Goal: Share content: Contribute content

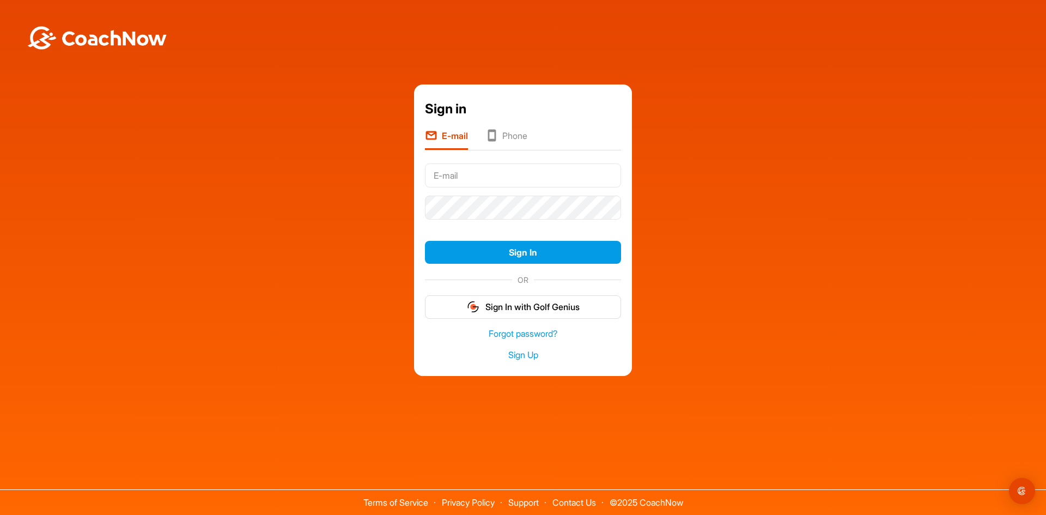
click at [496, 177] on input "text" at bounding box center [523, 175] width 196 height 24
type input "hughwheeler@gmail.com"
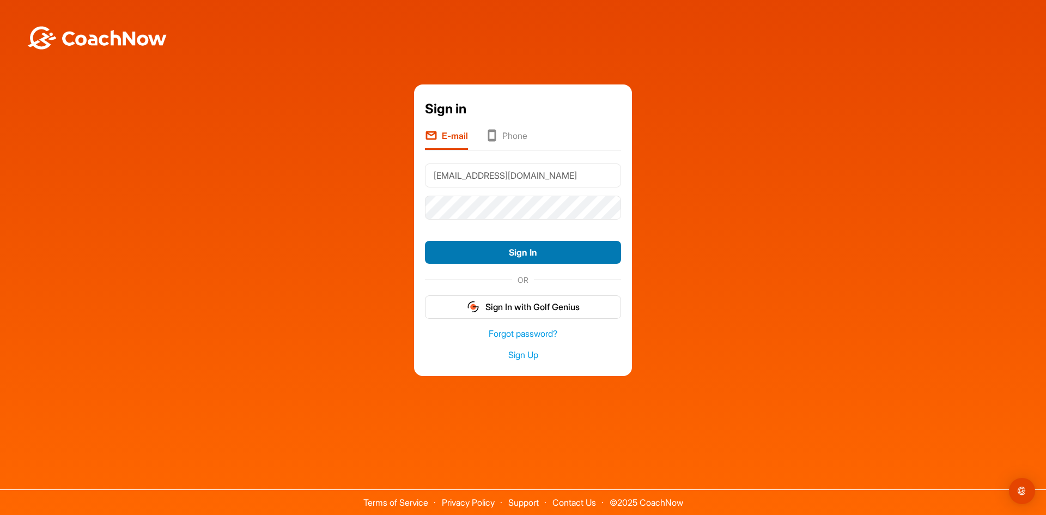
click at [520, 251] on button "Sign In" at bounding box center [523, 252] width 196 height 23
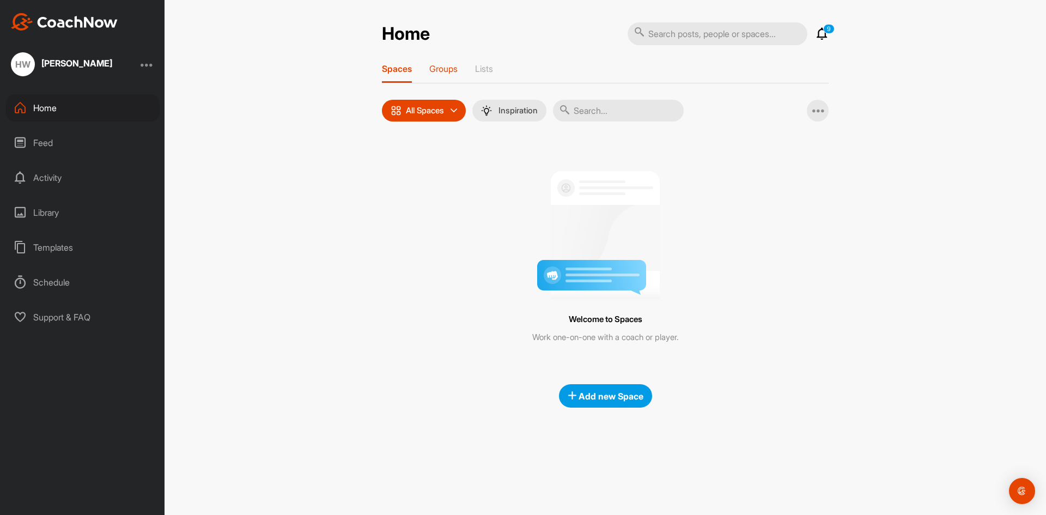
click at [446, 66] on p "Groups" at bounding box center [443, 68] width 28 height 11
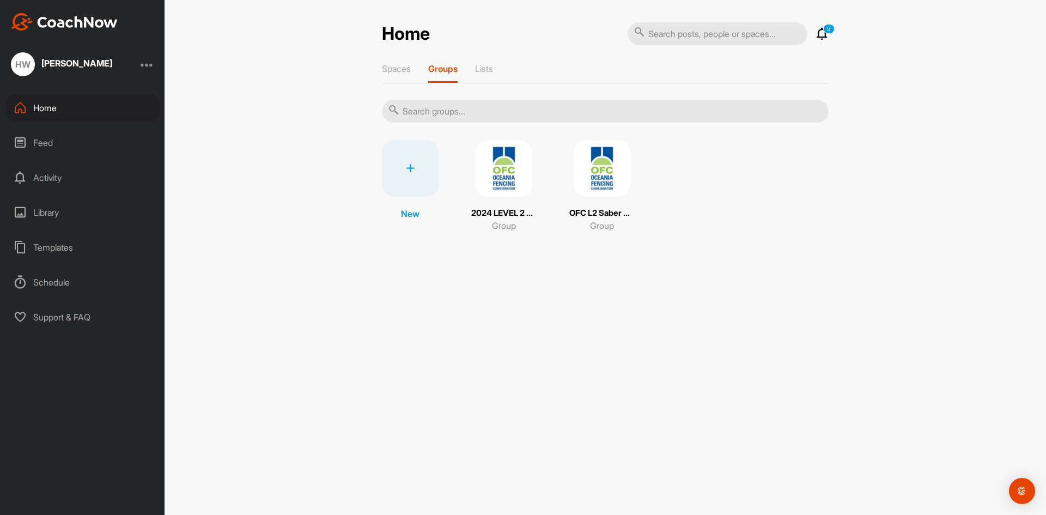
click at [611, 172] on img at bounding box center [602, 168] width 57 height 57
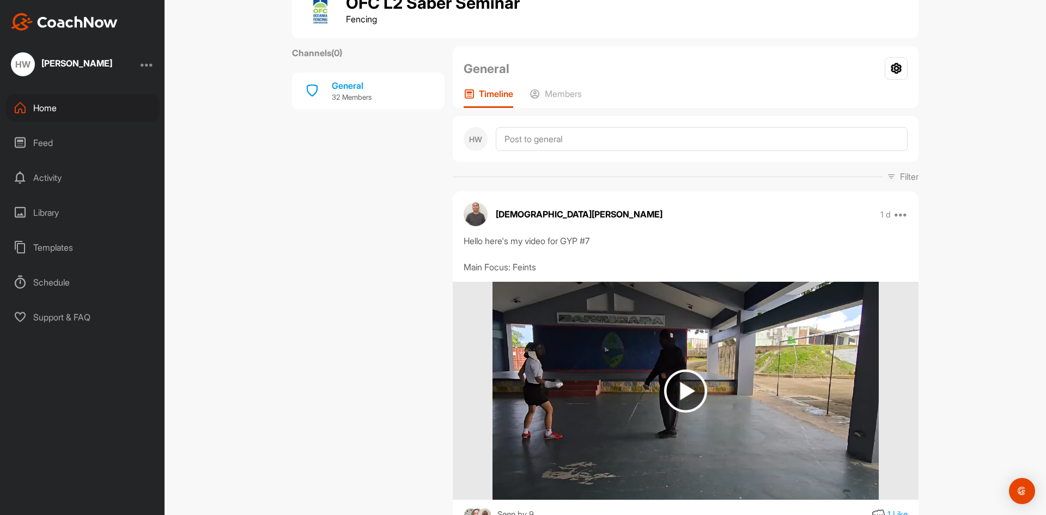
scroll to position [36, 0]
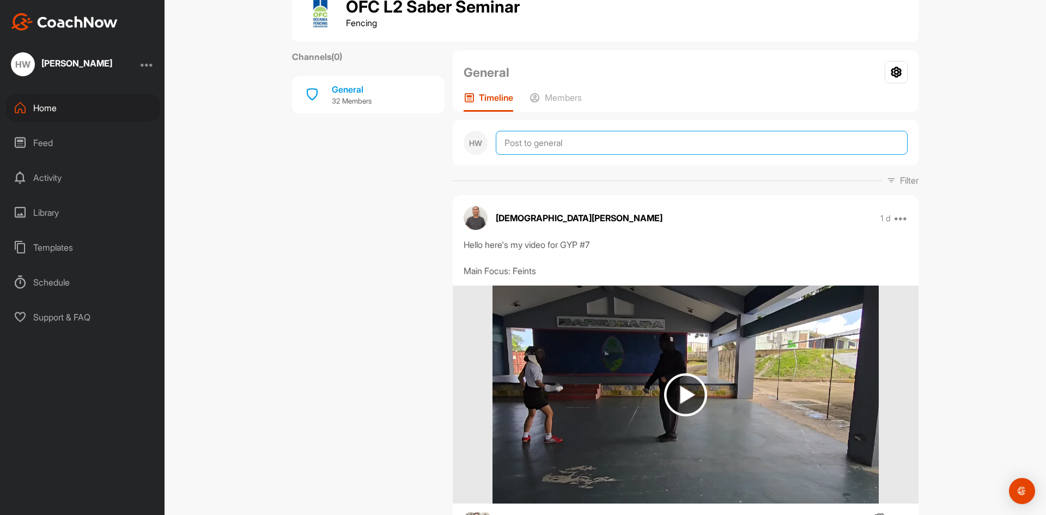
click at [602, 143] on textarea at bounding box center [702, 143] width 412 height 24
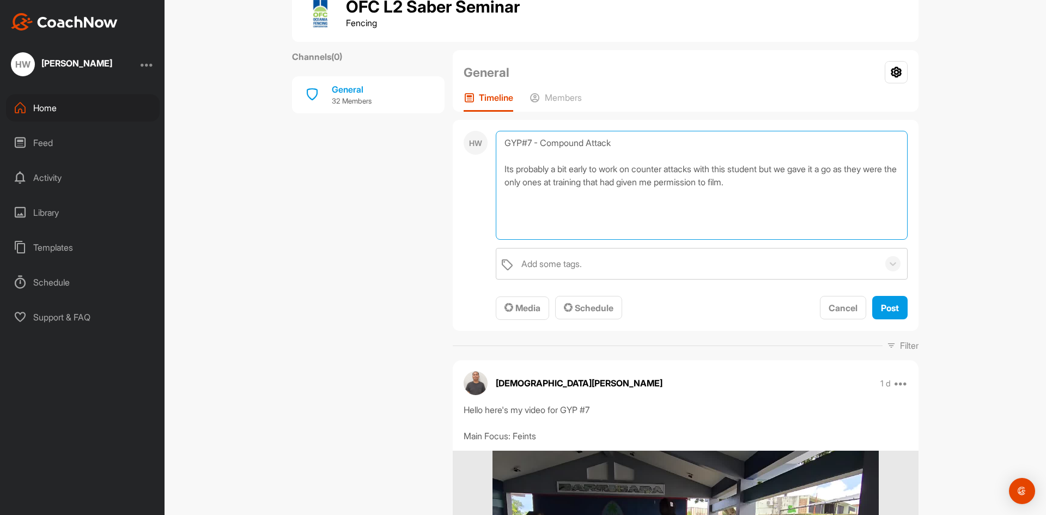
click at [810, 185] on textarea "GYP#7 - Compound Attack Its probably a bit early to work on counter attacks wit…" at bounding box center [702, 185] width 412 height 109
click at [790, 179] on textarea "GYP#7 - Compound Attack Its probably a bit early to work on counter attacks wit…" at bounding box center [702, 185] width 412 height 109
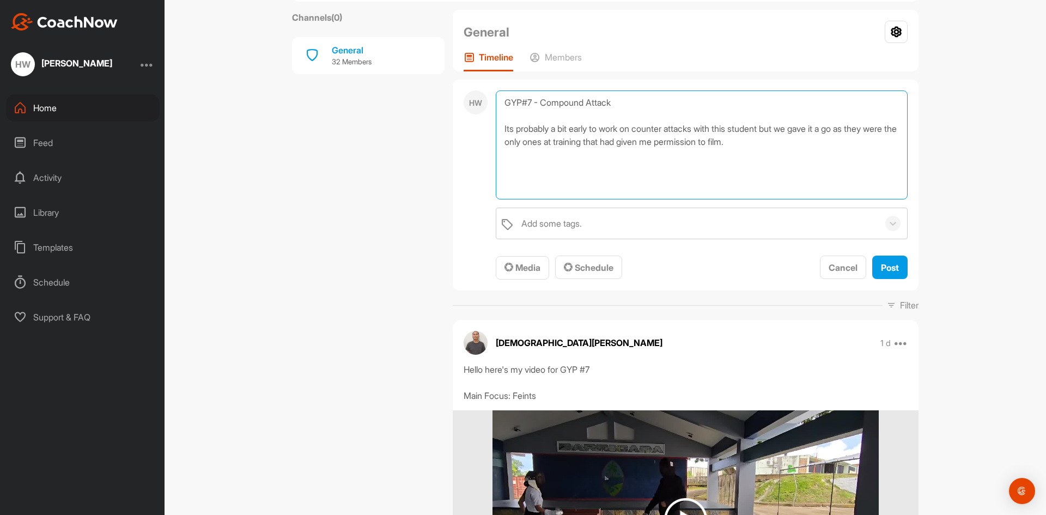
scroll to position [77, 0]
drag, startPoint x: 800, startPoint y: 144, endPoint x: 405, endPoint y: 87, distance: 398.5
type textarea "GYP#7 - Compound Attack Its probably a bit early to work on counter attacks wit…"
click at [48, 210] on div "Library" at bounding box center [83, 212] width 154 height 27
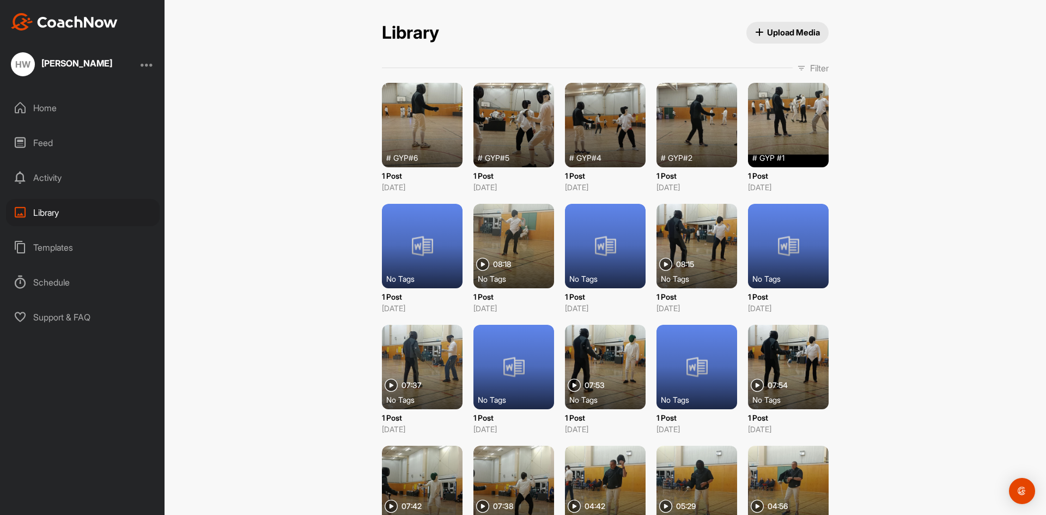
click at [772, 31] on span "Upload Media" at bounding box center [787, 32] width 65 height 11
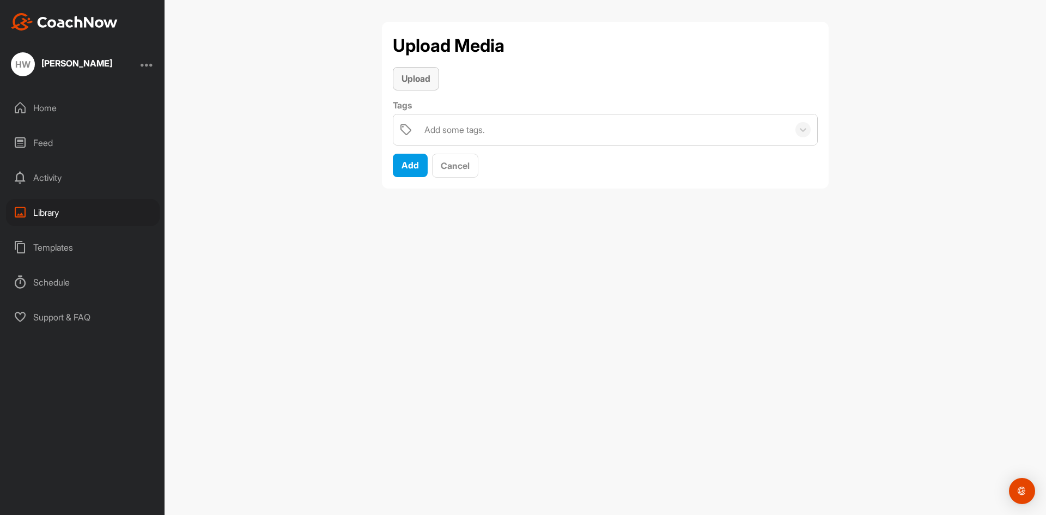
click at [419, 78] on span "Upload" at bounding box center [415, 78] width 29 height 11
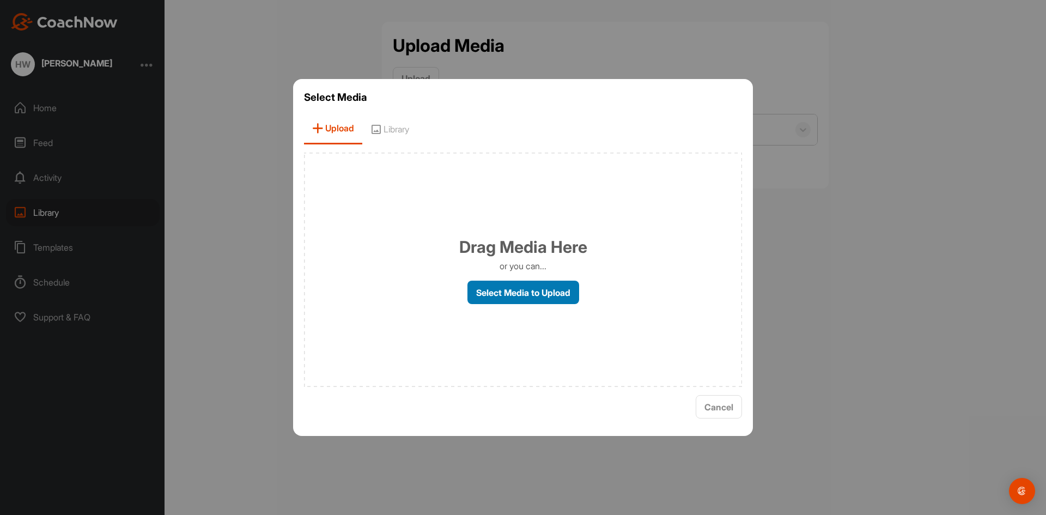
click at [511, 292] on label "Select Media to Upload" at bounding box center [523, 292] width 112 height 23
click at [0, 0] on input "Select Media to Upload" at bounding box center [0, 0] width 0 height 0
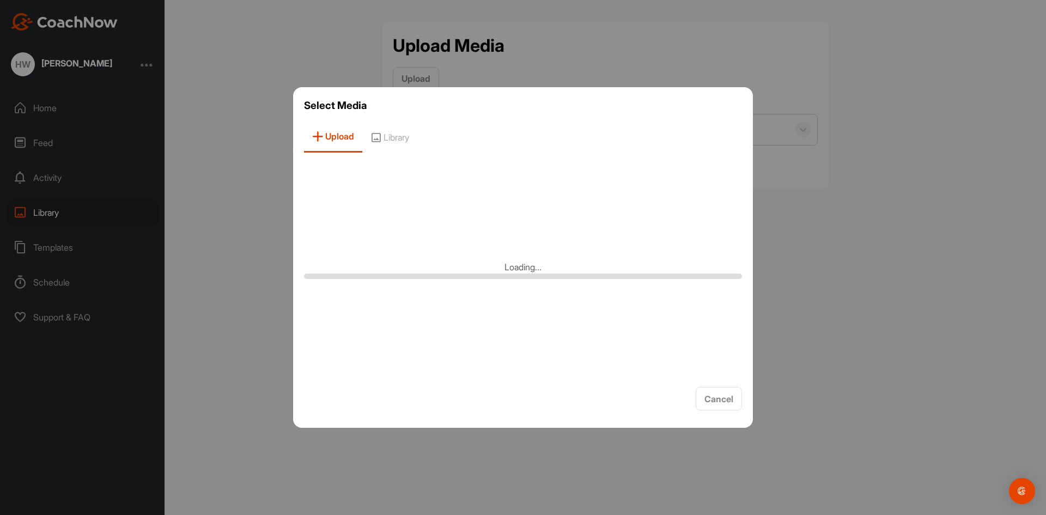
click at [517, 159] on div "Select Media Upload Library Loading... Cancel" at bounding box center [523, 257] width 460 height 340
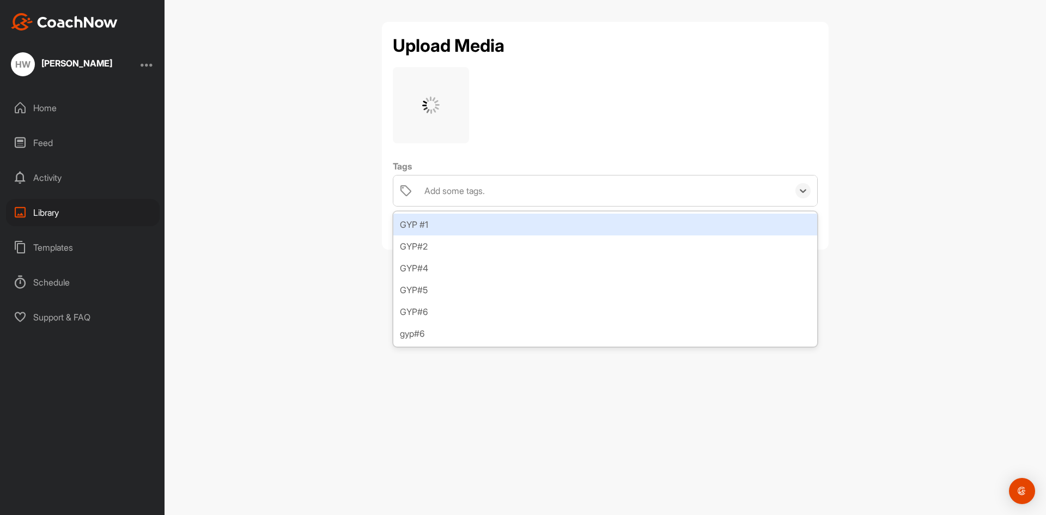
click at [485, 184] on div "Add some tags." at bounding box center [454, 190] width 60 height 13
type input "GYP#7"
click at [442, 225] on div "Create "GYP#7"" at bounding box center [605, 225] width 424 height 22
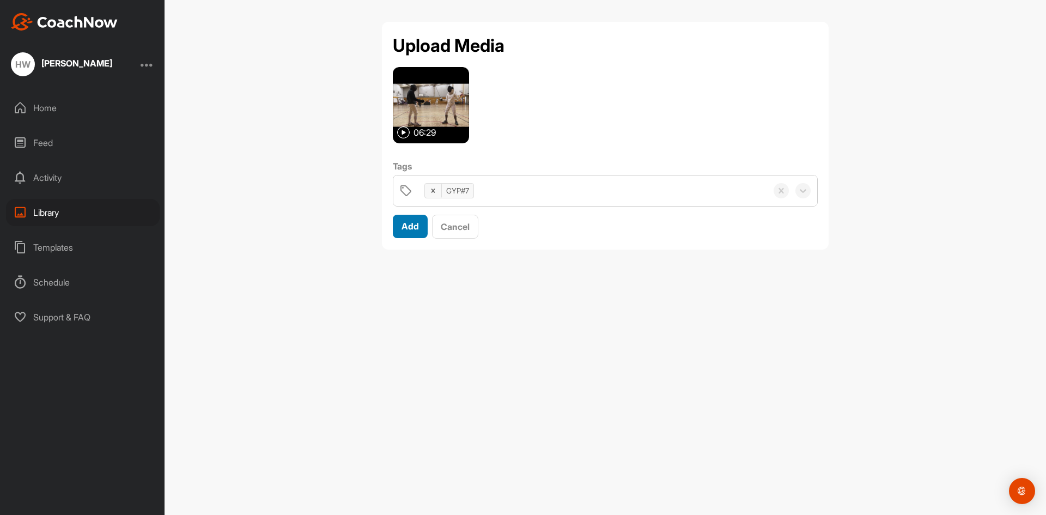
click at [407, 222] on span "Add" at bounding box center [409, 226] width 17 height 11
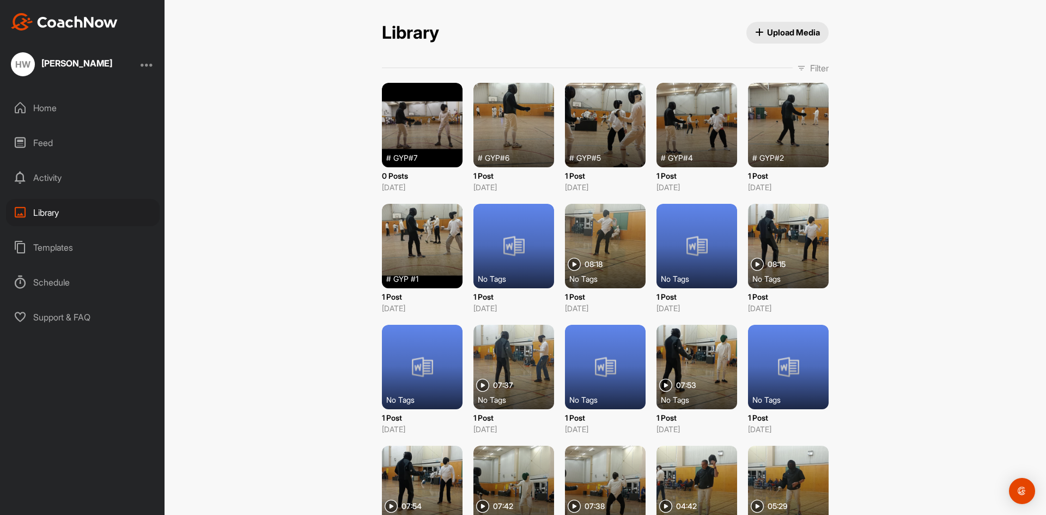
click at [46, 104] on div "Home" at bounding box center [83, 107] width 154 height 27
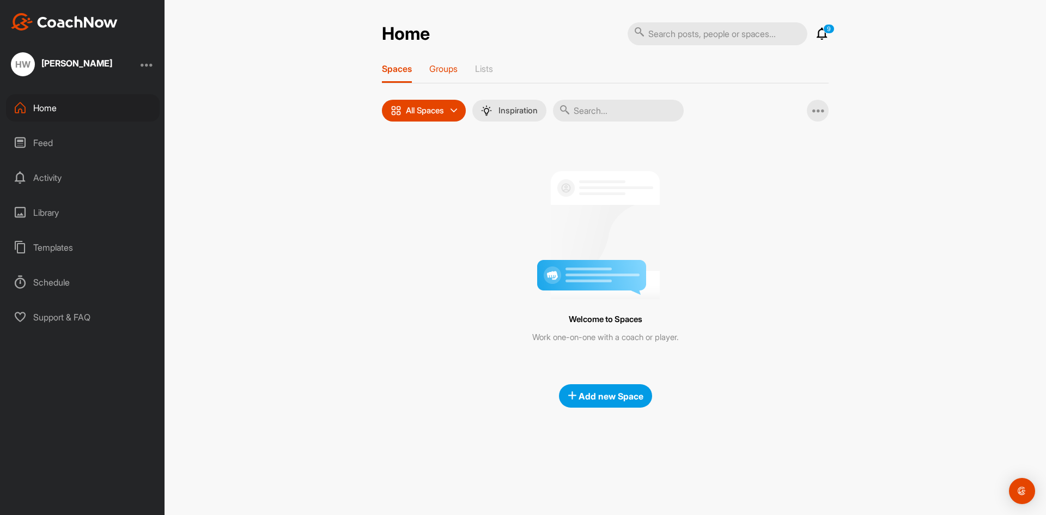
click at [453, 68] on p "Groups" at bounding box center [443, 68] width 28 height 11
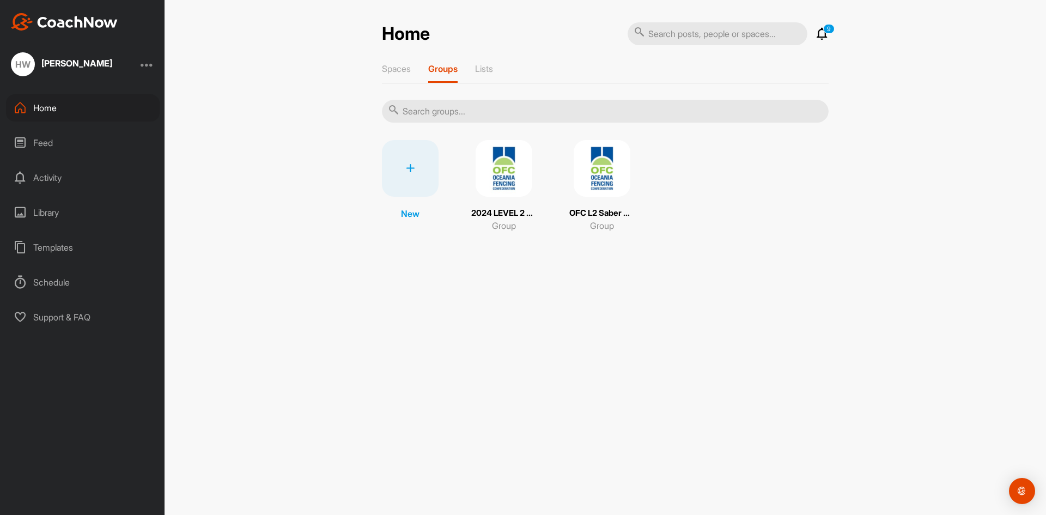
click at [602, 175] on img at bounding box center [602, 168] width 57 height 57
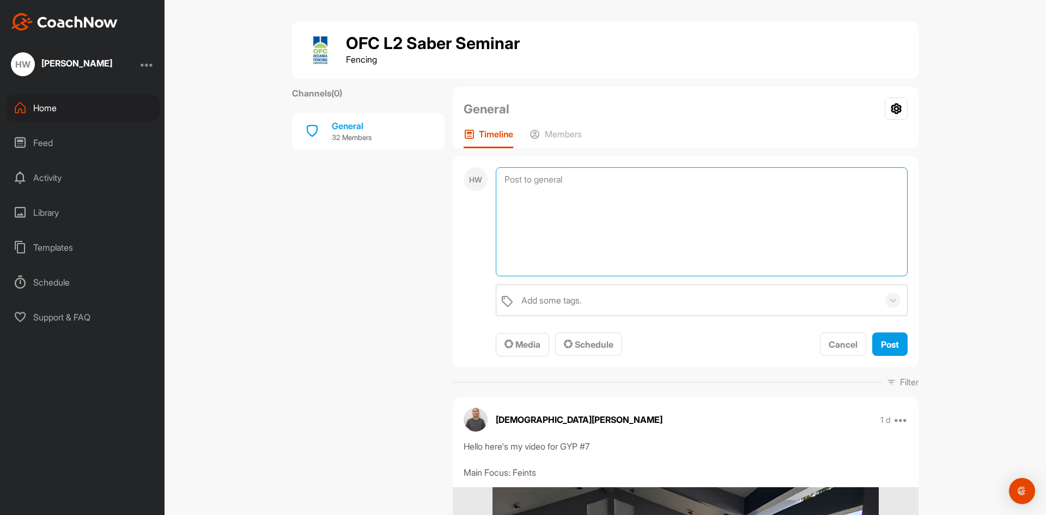
click at [580, 178] on textarea at bounding box center [702, 221] width 412 height 109
paste textarea "GYP#7 - Compound Attack Its probably a bit early to work on counter attacks wit…"
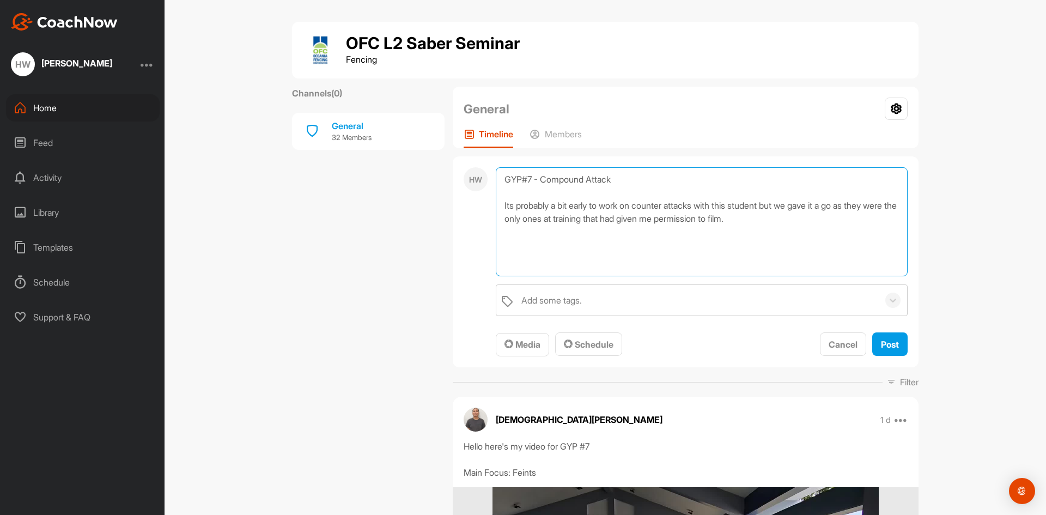
drag, startPoint x: 774, startPoint y: 206, endPoint x: 779, endPoint y: 216, distance: 11.7
click at [779, 216] on textarea "GYP#7 - Compound Attack Its probably a bit early to work on counter attacks wit…" at bounding box center [702, 221] width 412 height 109
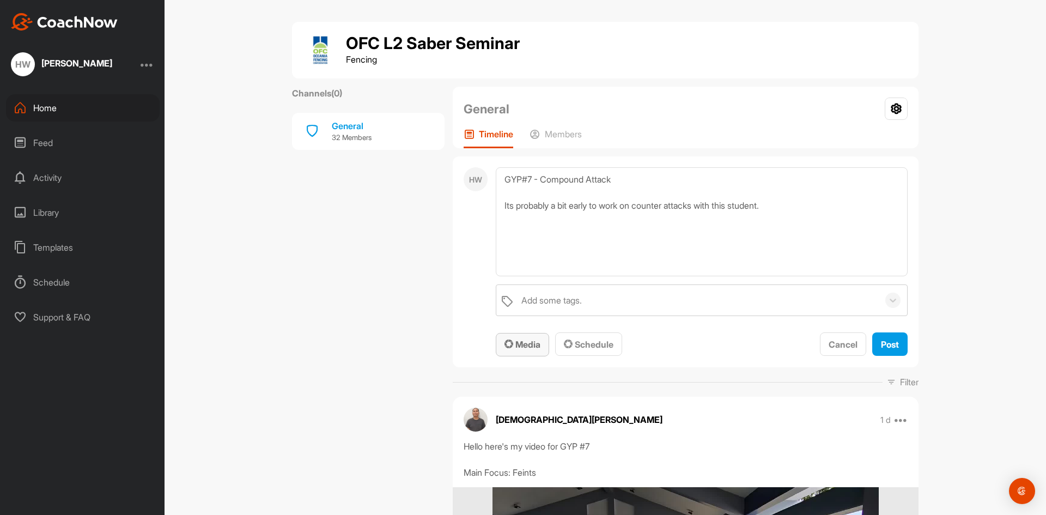
click at [519, 342] on span "Media" at bounding box center [522, 344] width 36 height 11
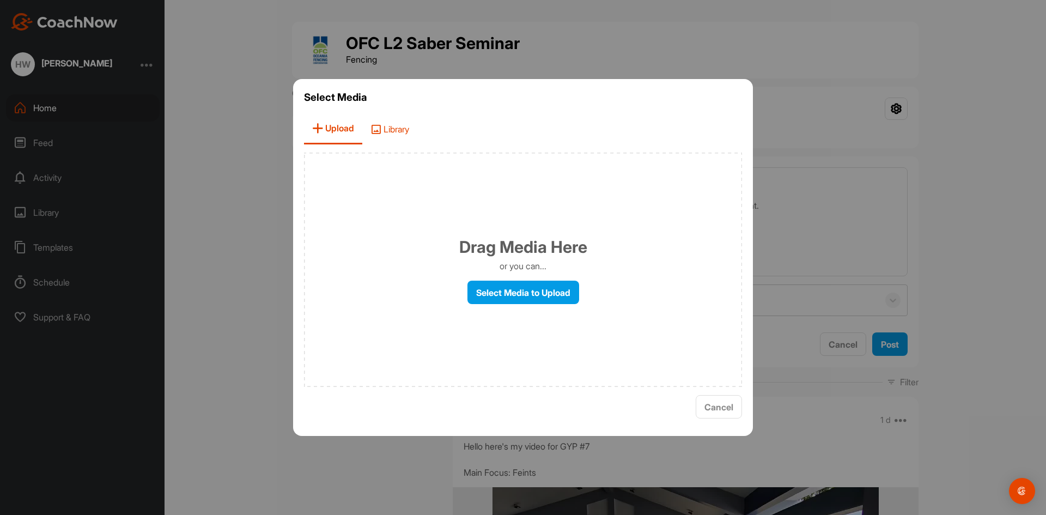
click at [394, 135] on span "Library" at bounding box center [389, 128] width 55 height 31
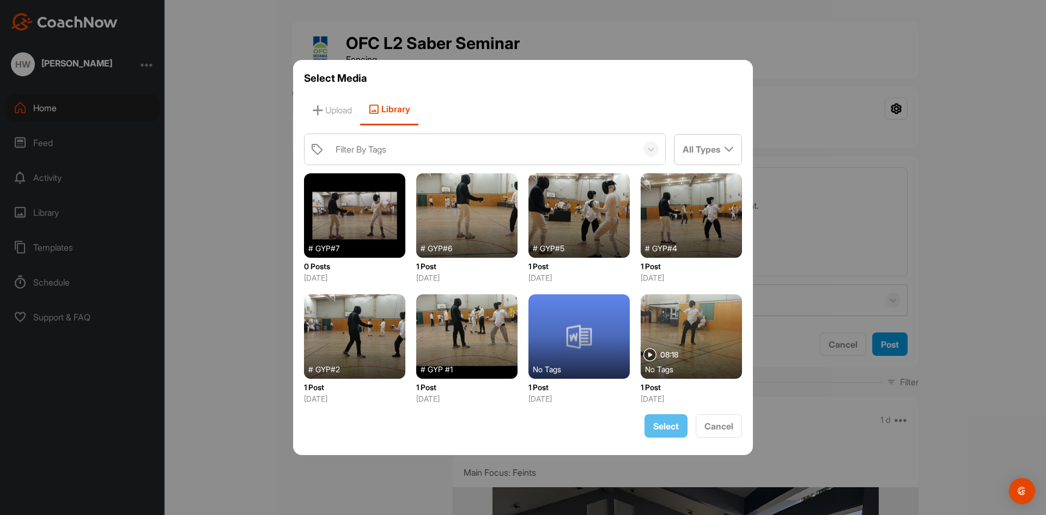
click at [350, 209] on div at bounding box center [354, 215] width 101 height 84
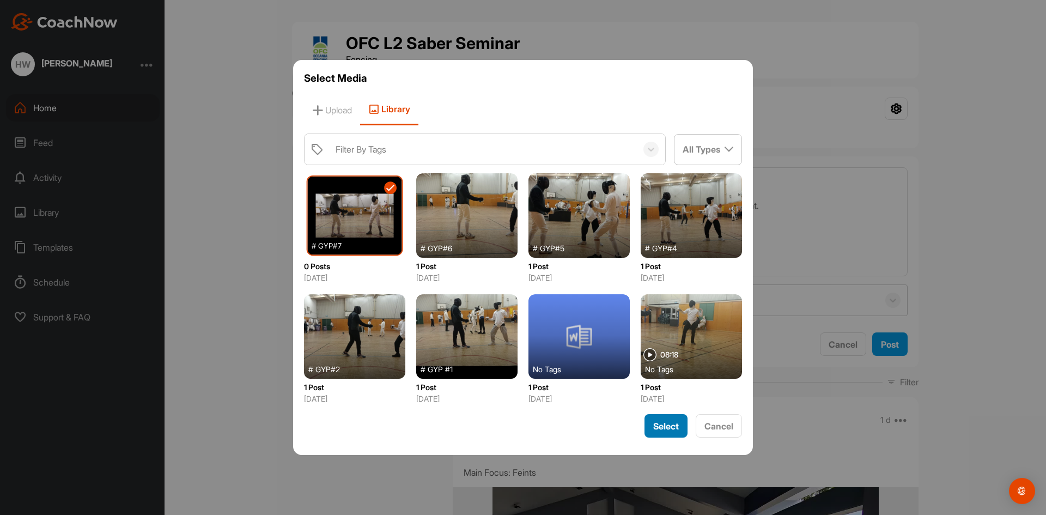
click at [664, 428] on span "Select" at bounding box center [666, 425] width 26 height 11
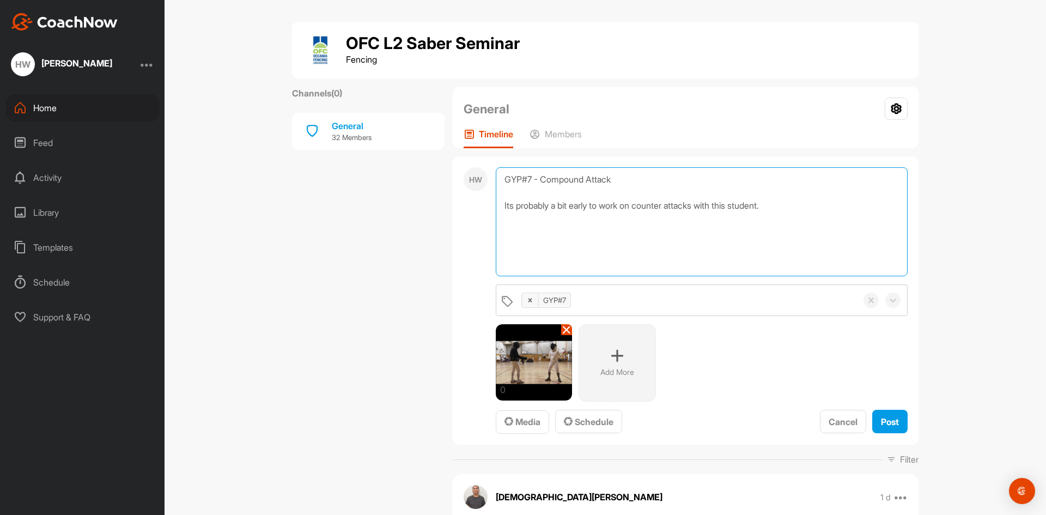
click at [783, 211] on textarea "GYP#7 - Compound Attack Its probably a bit early to work on counter attacks wit…" at bounding box center [702, 221] width 412 height 109
click at [861, 204] on textarea "GYP#7 - Compound Attack Its probably a bit early to work on counter attacks wit…" at bounding box center [702, 221] width 412 height 109
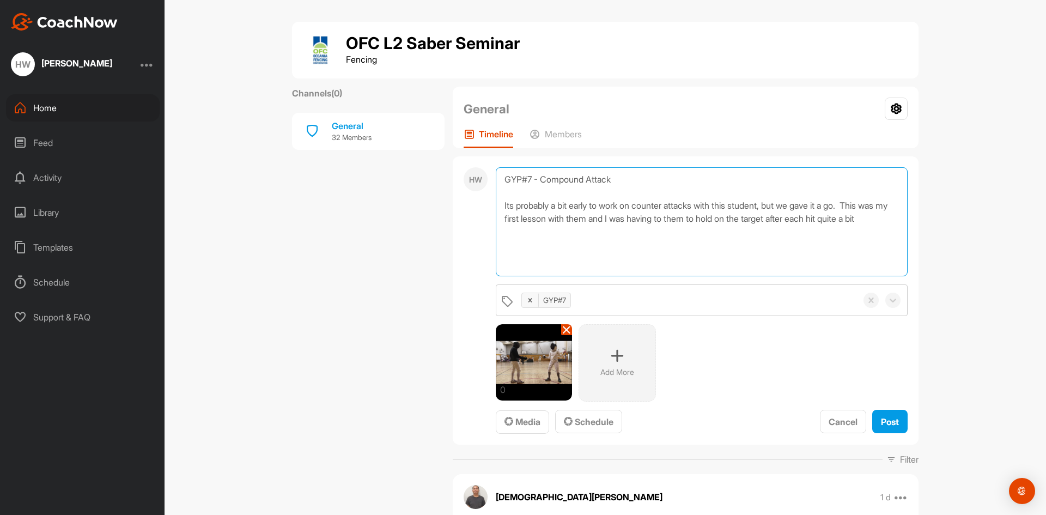
click at [706, 217] on textarea "GYP#7 - Compound Attack Its probably a bit early to work on counter attacks wit…" at bounding box center [702, 221] width 412 height 109
drag, startPoint x: 542, startPoint y: 233, endPoint x: 495, endPoint y: 226, distance: 48.5
click at [496, 226] on textarea "GYP#7 - Compound Attack Its probably a bit early to work on counter attacks wit…" at bounding box center [702, 221] width 412 height 109
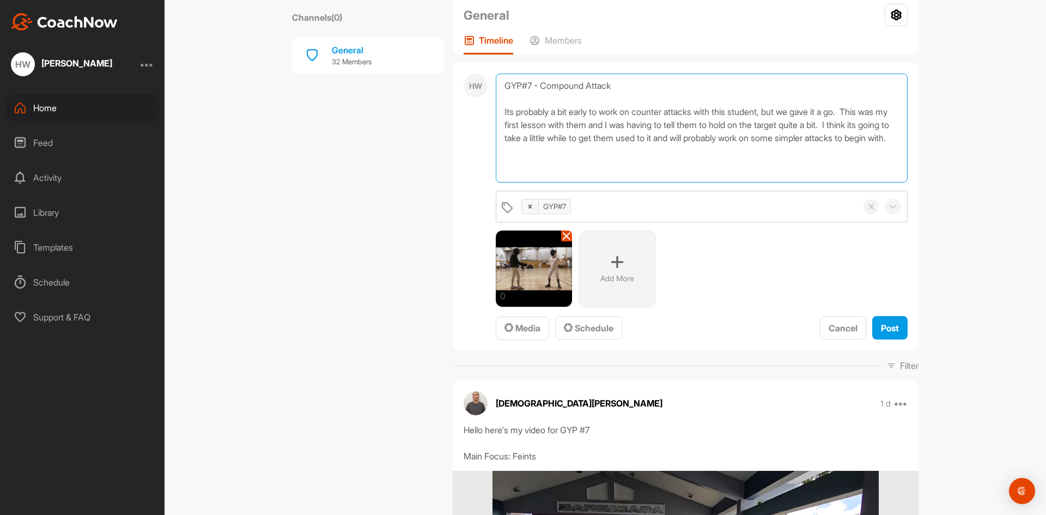
scroll to position [95, 0]
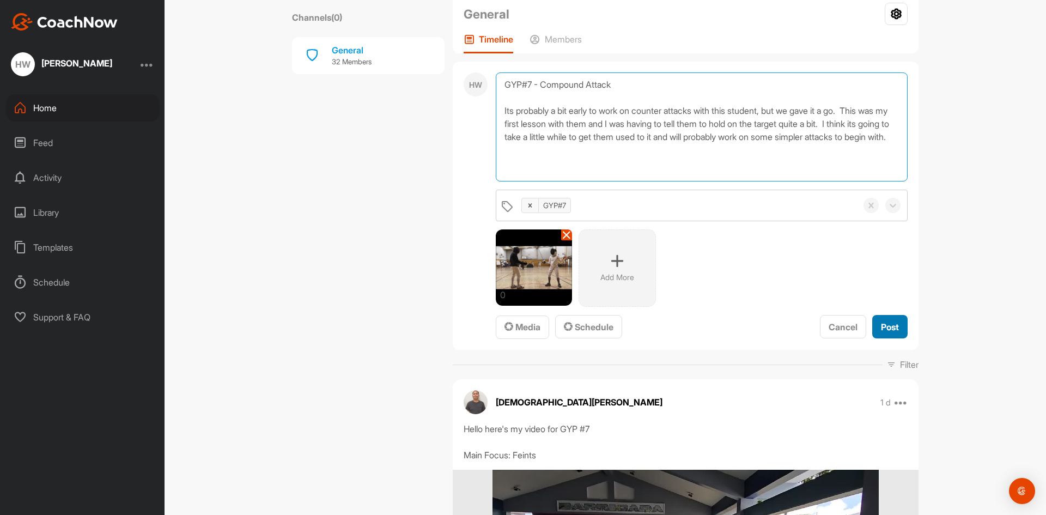
type textarea "GYP#7 - Compound Attack Its probably a bit early to work on counter attacks wit…"
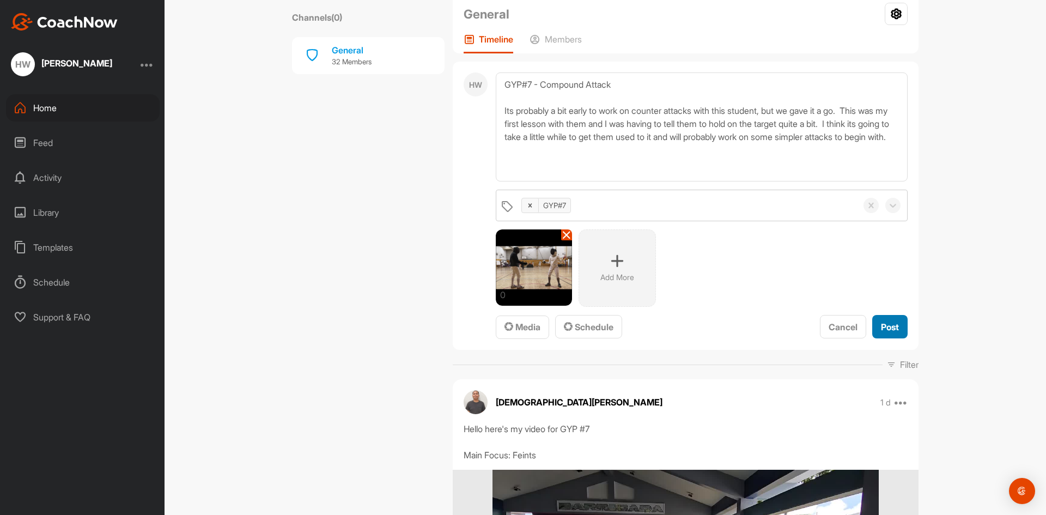
click at [887, 326] on span "Post" at bounding box center [890, 326] width 18 height 11
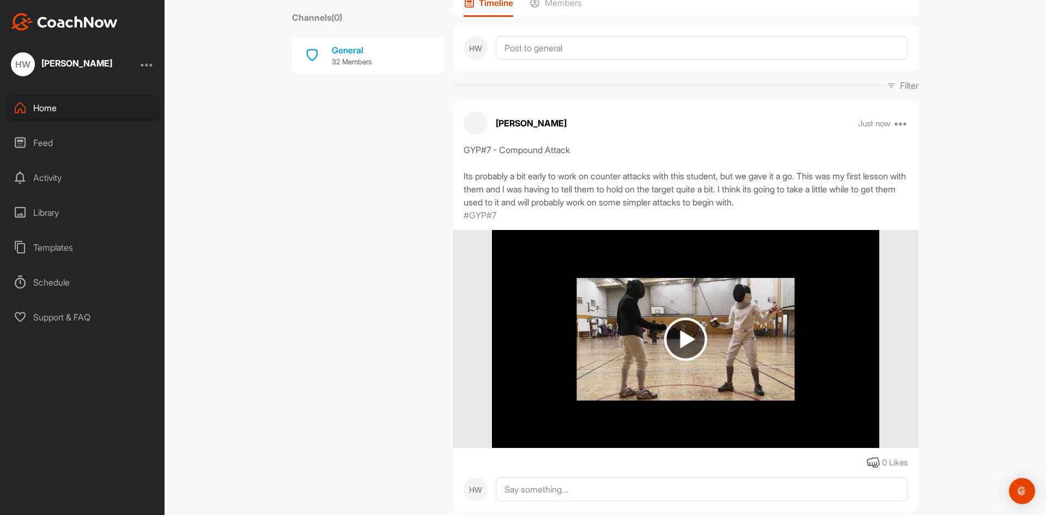
scroll to position [147, 0]
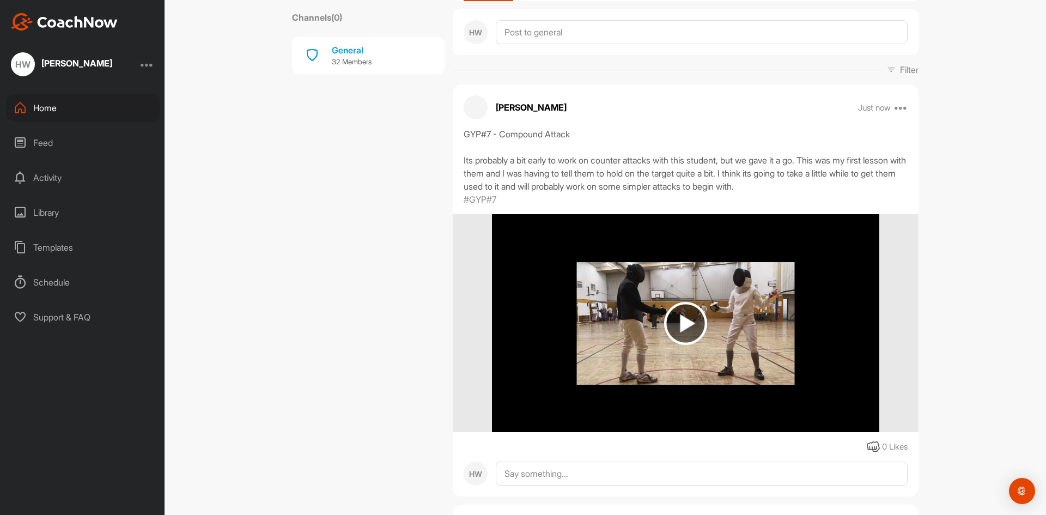
click at [694, 94] on div "[PERSON_NAME] Just now Edit Edit Tags Delete GYP#7 - Compound Attack Its probab…" at bounding box center [686, 290] width 466 height 412
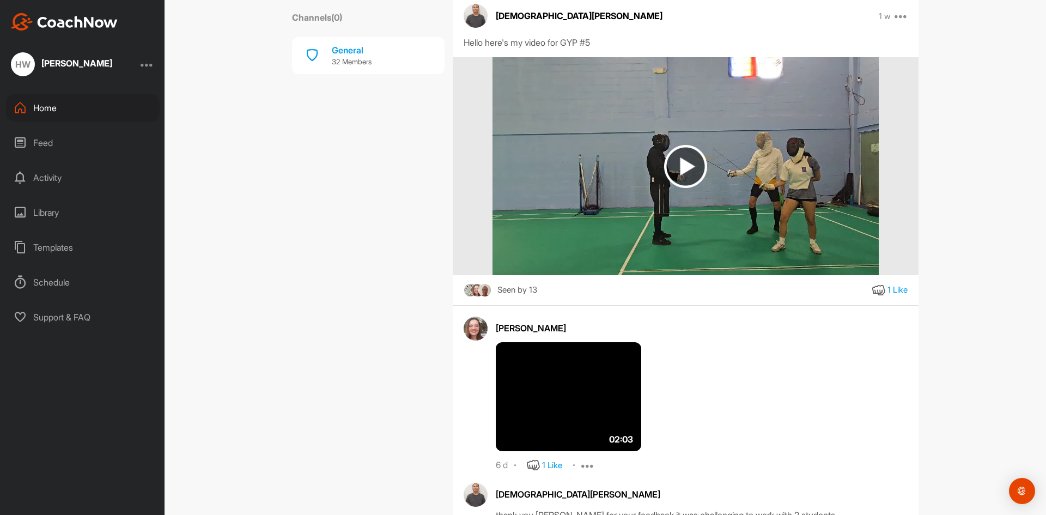
scroll to position [3953, 0]
